Goal: Information Seeking & Learning: Stay updated

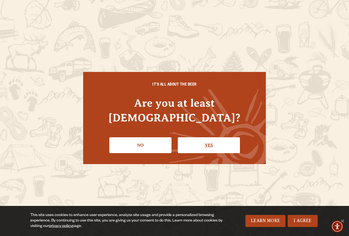
click at [215, 137] on link "Yes" at bounding box center [209, 145] width 62 height 16
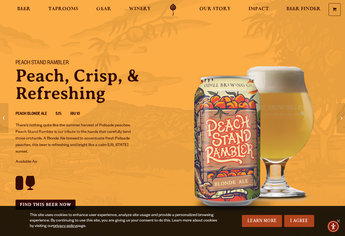
drag, startPoint x: 125, startPoint y: 145, endPoint x: 125, endPoint y: 90, distance: 54.9
drag, startPoint x: 108, startPoint y: 130, endPoint x: 150, endPoint y: 10, distance: 127.2
click at [20, 11] on span "Beer" at bounding box center [23, 9] width 13 height 4
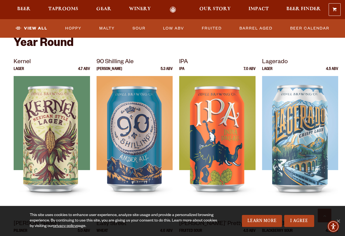
scroll to position [220, 0]
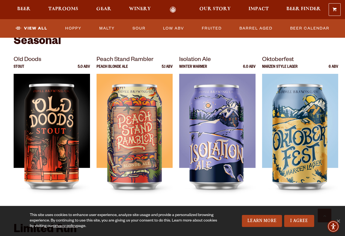
drag, startPoint x: 0, startPoint y: 106, endPoint x: 0, endPoint y: 51, distance: 55.1
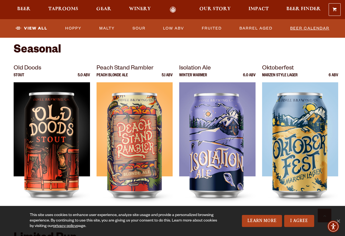
click at [311, 29] on link "Beer Calendar" at bounding box center [310, 28] width 44 height 13
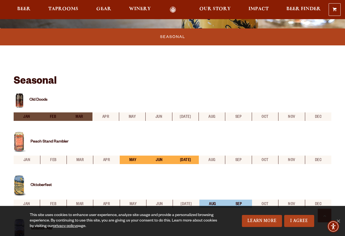
scroll to position [158, 0]
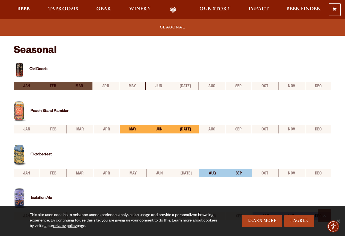
drag, startPoint x: 32, startPoint y: 153, endPoint x: 0, endPoint y: 117, distance: 48.0
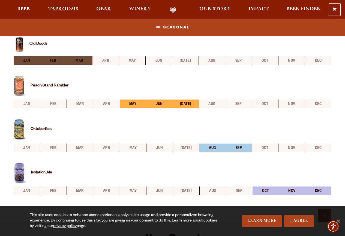
scroll to position [208, 0]
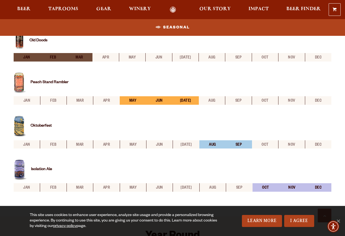
drag, startPoint x: 0, startPoint y: 133, endPoint x: 0, endPoint y: 140, distance: 6.8
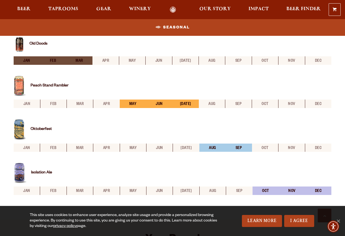
scroll to position [204, 0]
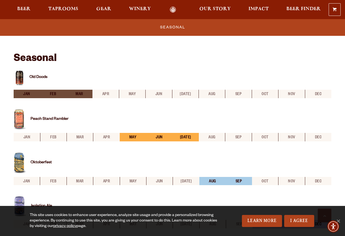
drag, startPoint x: 0, startPoint y: 137, endPoint x: 0, endPoint y: 129, distance: 7.9
